Goal: Navigation & Orientation: Find specific page/section

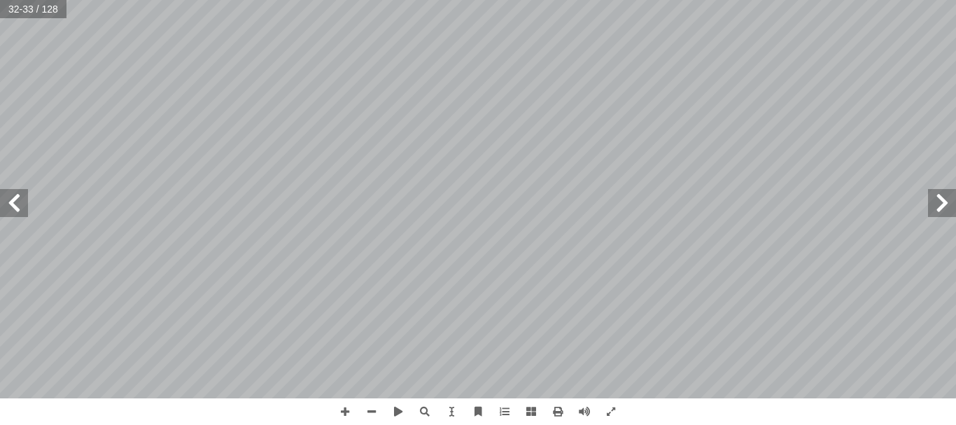
click at [22, 204] on span at bounding box center [14, 203] width 28 height 28
click at [342, 414] on span at bounding box center [345, 411] width 27 height 27
click at [8, 199] on span at bounding box center [14, 203] width 28 height 28
click at [935, 211] on span at bounding box center [942, 203] width 28 height 28
click at [340, 411] on span at bounding box center [345, 411] width 27 height 27
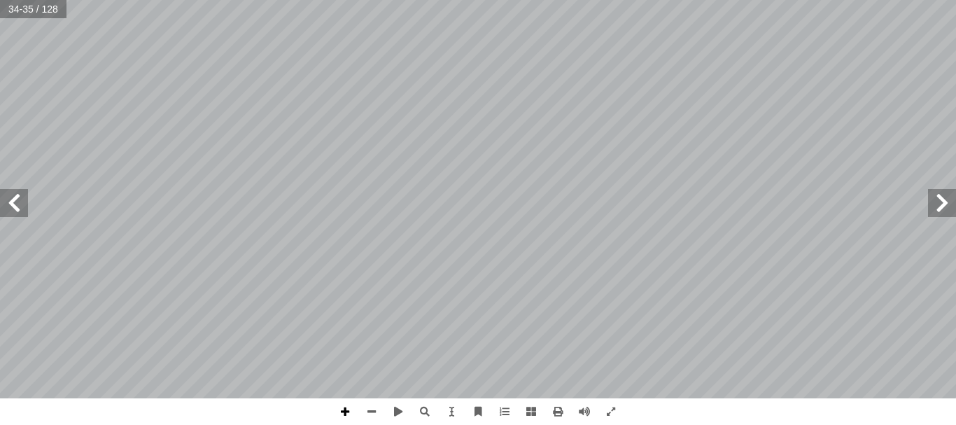
click at [348, 409] on span at bounding box center [345, 411] width 27 height 27
